Goal: Transaction & Acquisition: Purchase product/service

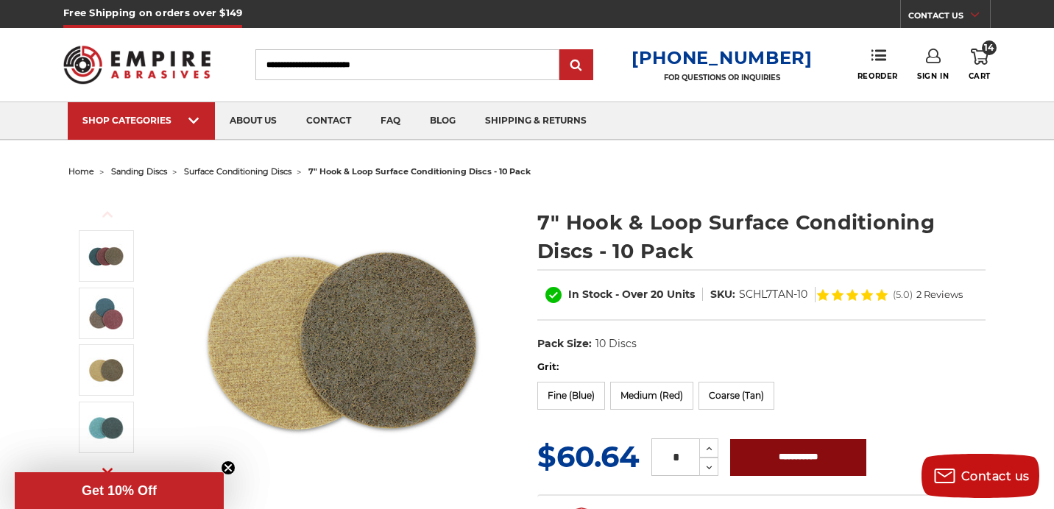
click at [831, 458] on input "**********" at bounding box center [798, 457] width 136 height 37
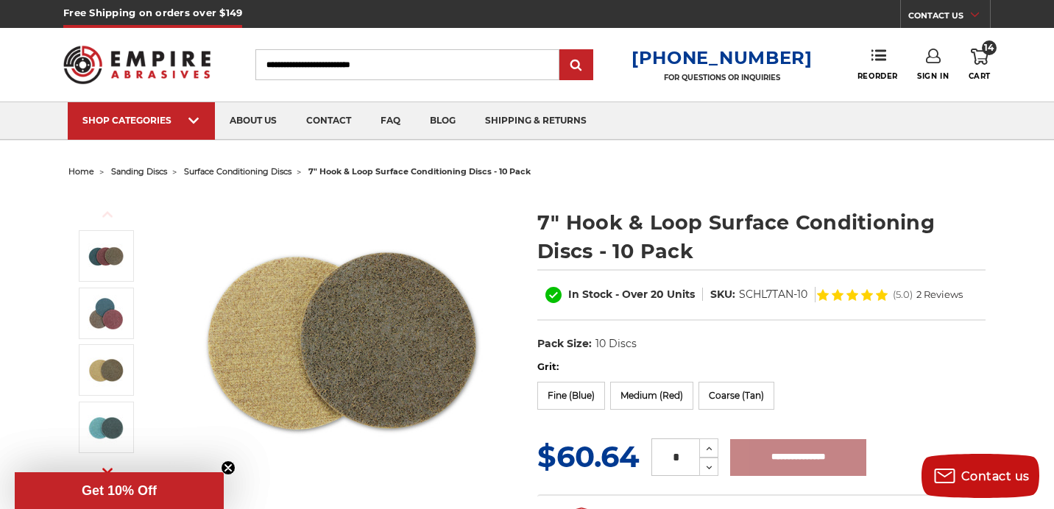
type input "**********"
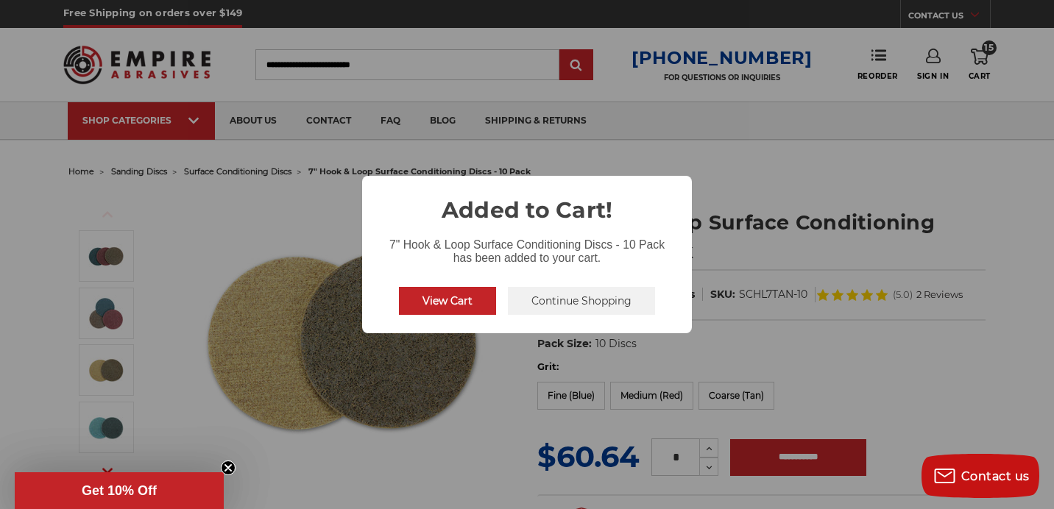
click at [476, 299] on button "View Cart" at bounding box center [447, 301] width 97 height 28
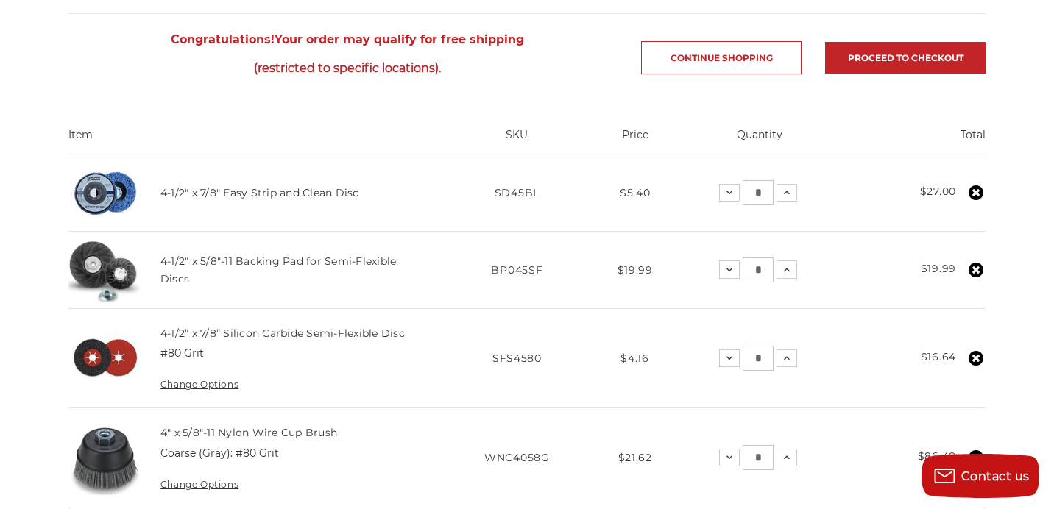
scroll to position [282, 0]
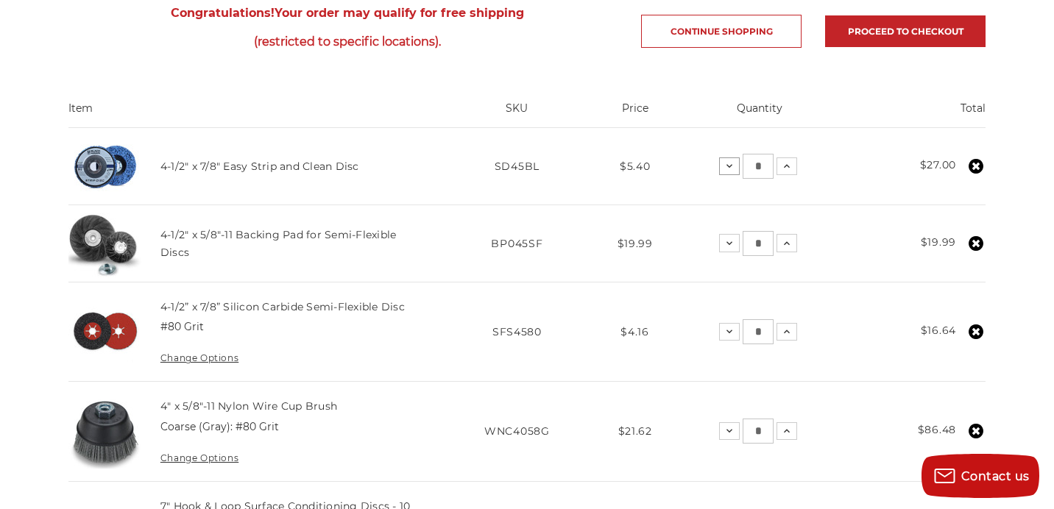
click at [731, 169] on icon at bounding box center [729, 166] width 12 height 12
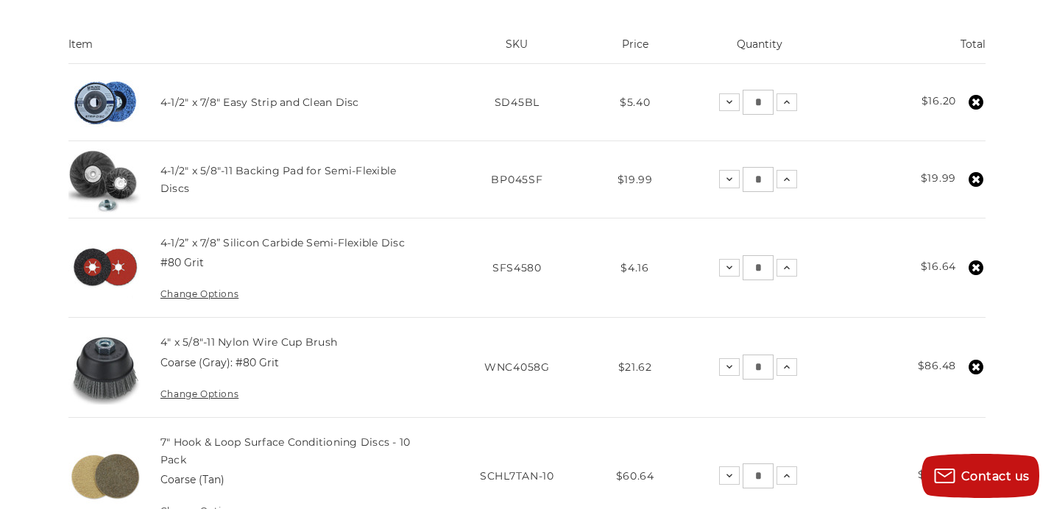
scroll to position [345, 0]
click at [726, 271] on icon at bounding box center [729, 269] width 12 height 12
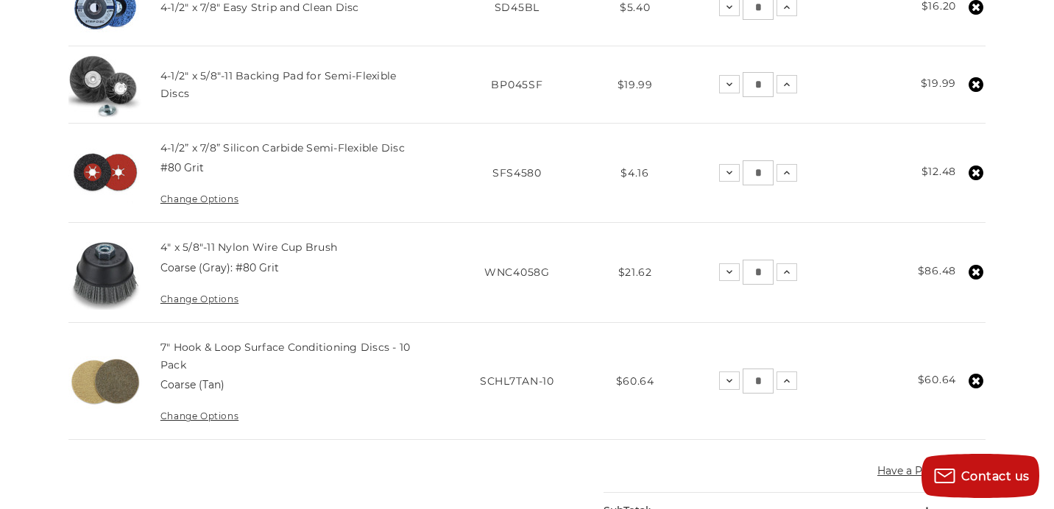
scroll to position [444, 0]
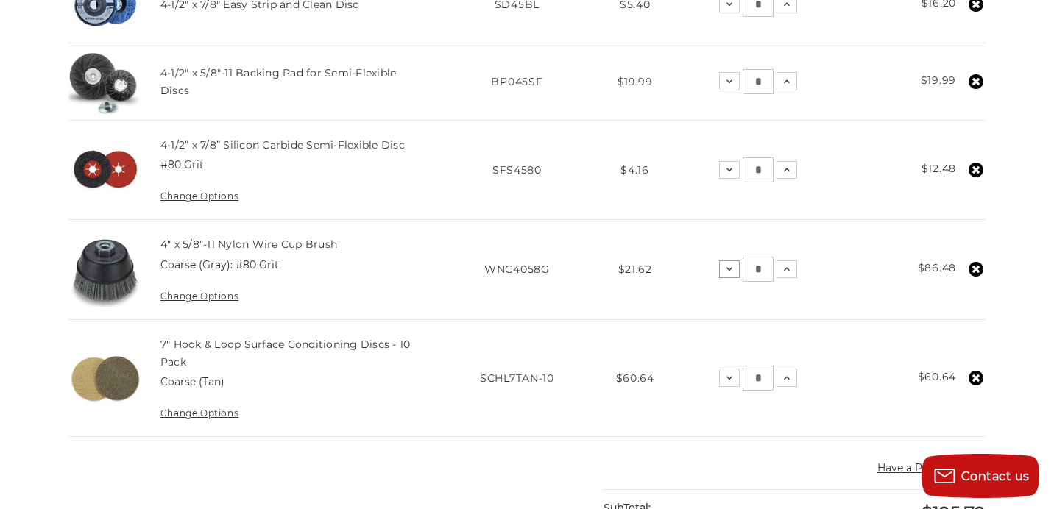
click at [728, 269] on icon at bounding box center [729, 269] width 12 height 12
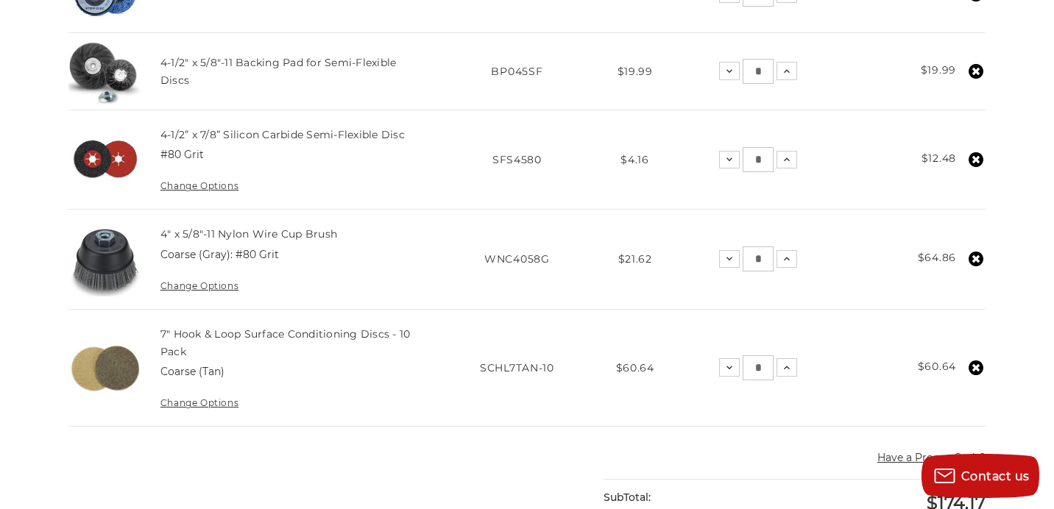
scroll to position [459, 0]
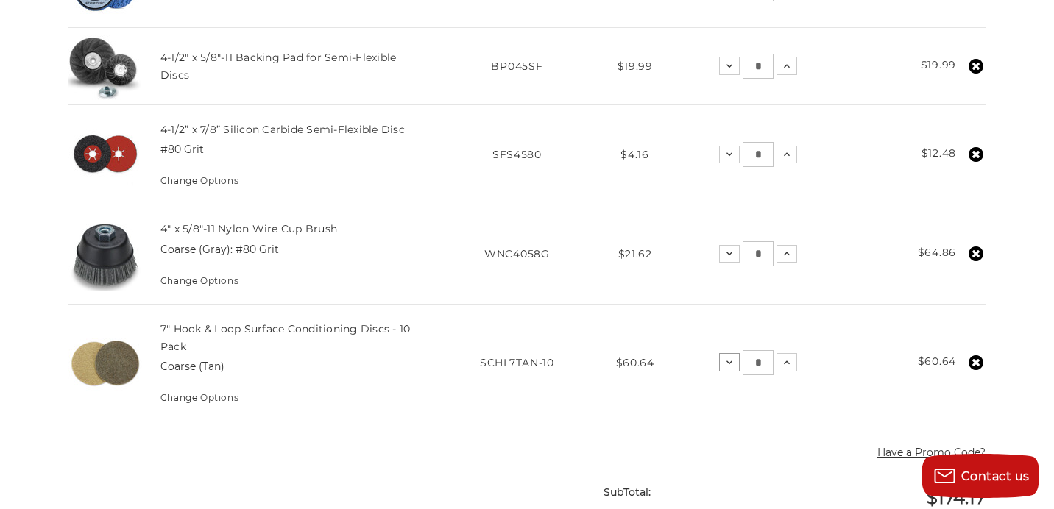
click at [724, 362] on icon at bounding box center [729, 363] width 12 height 12
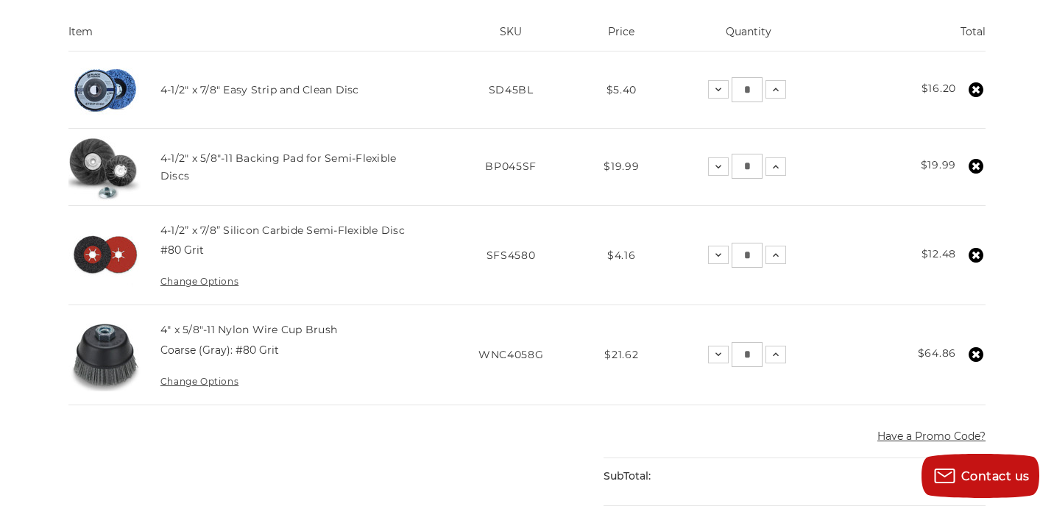
scroll to position [341, 0]
